Goal: Information Seeking & Learning: Compare options

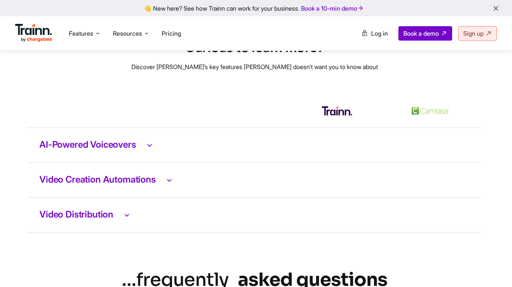
scroll to position [1539, 2]
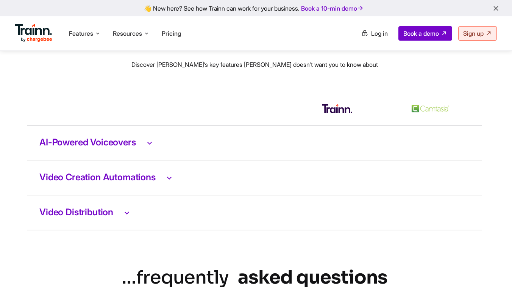
click at [137, 147] on h3 "AI-Powered Voiceovers" at bounding box center [254, 143] width 431 height 10
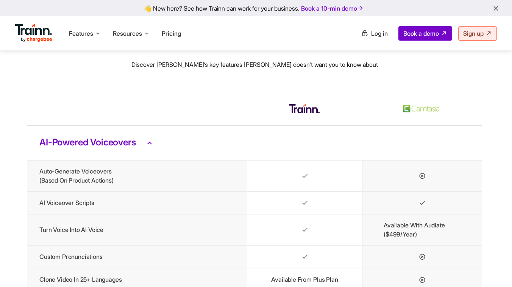
click at [137, 147] on h3 "AI-Powered Voiceovers" at bounding box center [254, 143] width 431 height 10
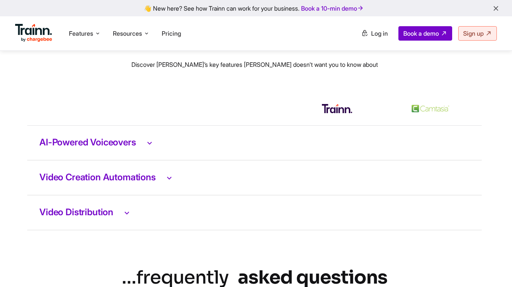
click at [137, 147] on h3 "AI-Powered Voiceovers" at bounding box center [254, 143] width 431 height 10
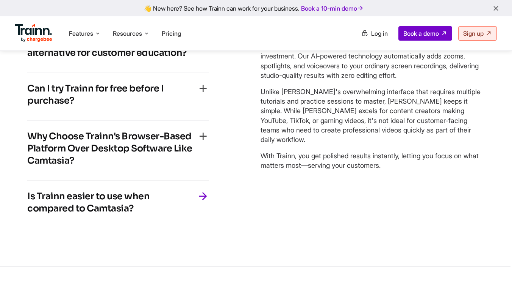
scroll to position [1986, 2]
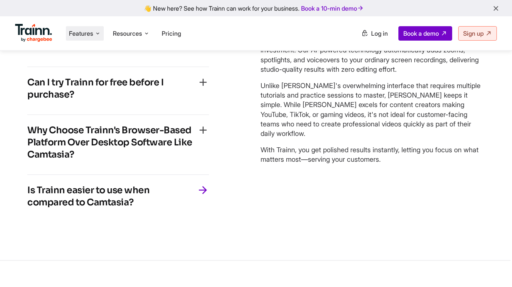
click at [92, 34] on span "Features" at bounding box center [81, 33] width 24 height 8
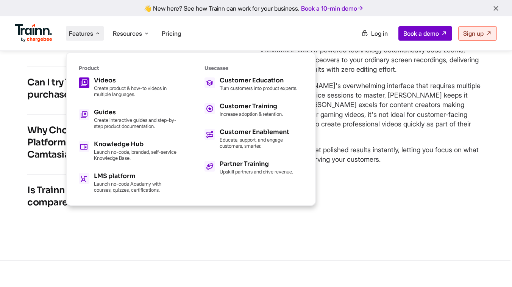
click at [119, 94] on p "Create product & how-to videos in multiple languages." at bounding box center [135, 91] width 83 height 12
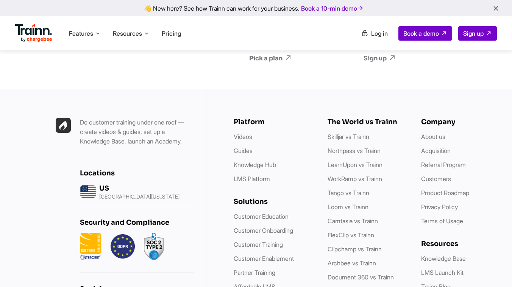
scroll to position [3691, 0]
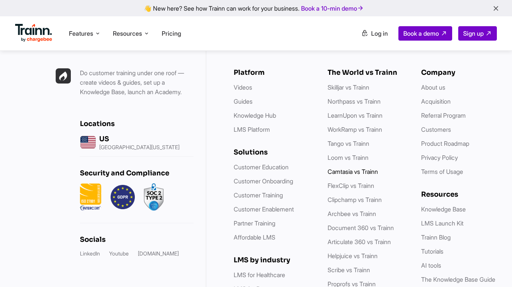
click at [356, 175] on link "Camtasia vs Trainn" at bounding box center [353, 172] width 50 height 8
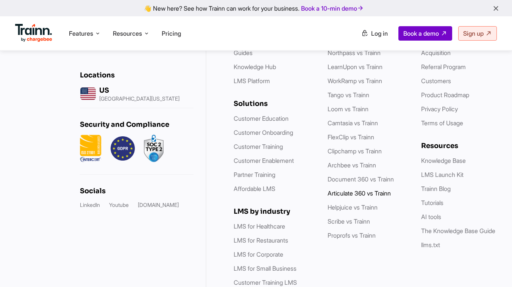
scroll to position [2248, 0]
click at [353, 224] on link "Scribe vs Trainn" at bounding box center [349, 221] width 42 height 8
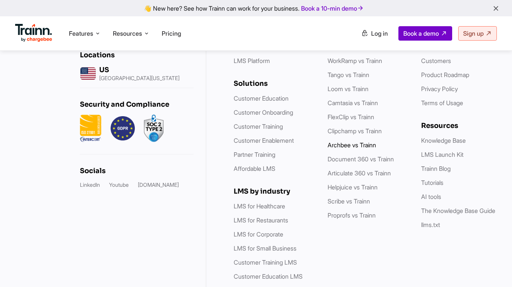
scroll to position [2585, 0]
click at [352, 204] on link "Scribe vs Trainn" at bounding box center [349, 201] width 42 height 8
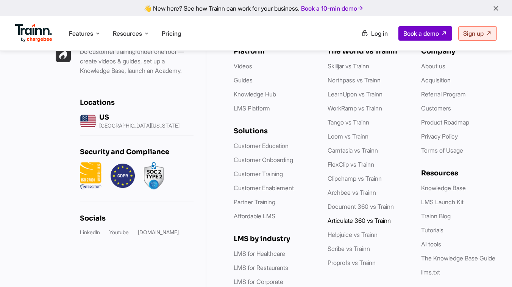
scroll to position [2514, 0]
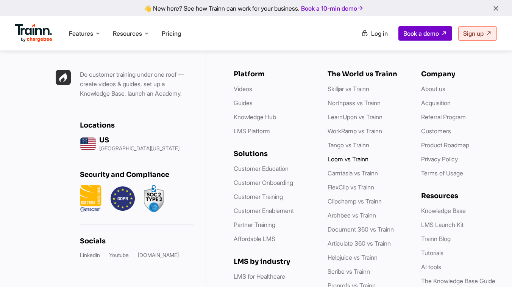
click at [347, 163] on link "Loom vs Trainn" at bounding box center [348, 159] width 41 height 8
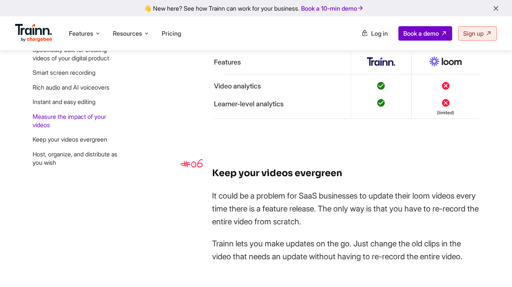
scroll to position [1847, 0]
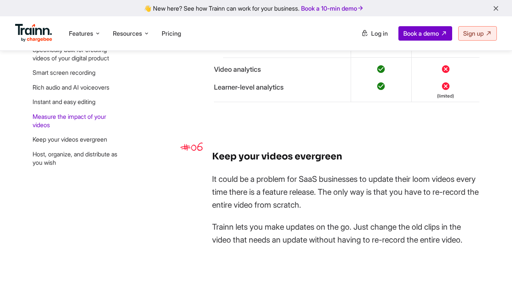
click at [105, 88] on li "Rich audio and AI voiceovers" at bounding box center [76, 87] width 87 height 8
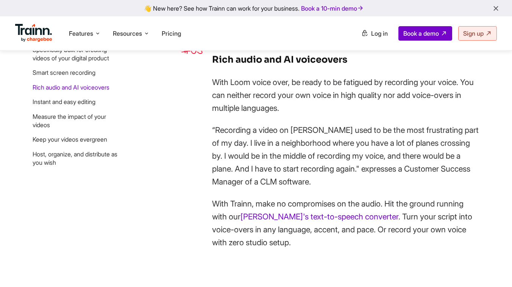
scroll to position [1071, 0]
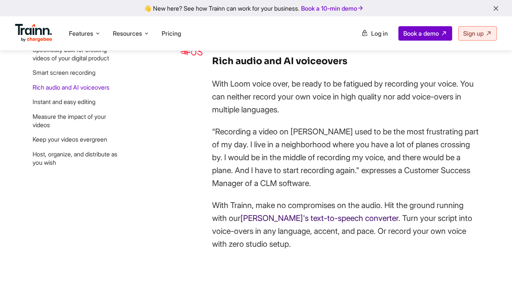
click at [294, 223] on link "[PERSON_NAME]'s text-to-speech converter" at bounding box center [320, 217] width 158 height 9
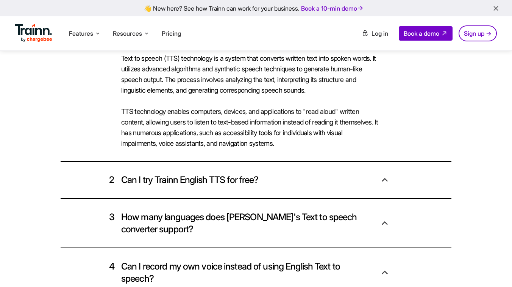
scroll to position [4200, 0]
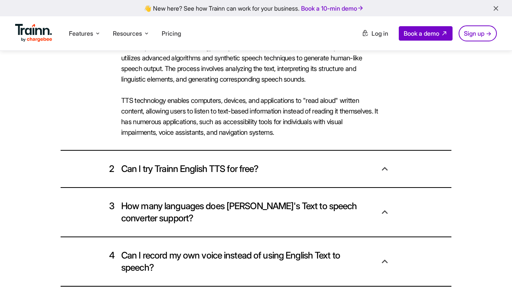
click at [254, 169] on div "2 Can I try Trainn English TTS for free?" at bounding box center [256, 168] width 270 height 36
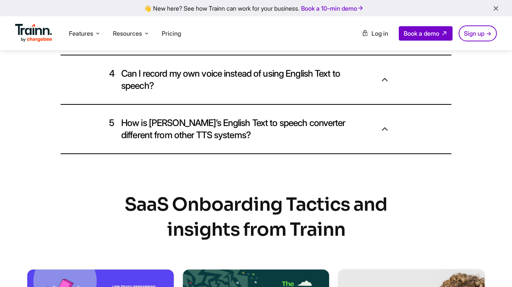
click at [259, 133] on div "5 How is [PERSON_NAME]’s English Text to speech converter different from other …" at bounding box center [256, 129] width 270 height 49
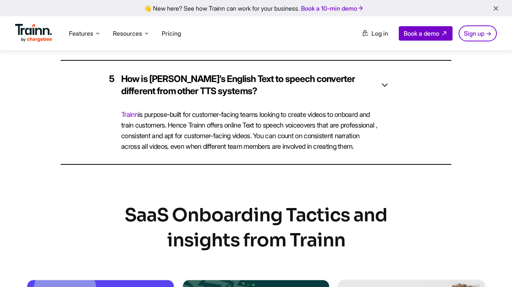
scroll to position [4274, 0]
